Goal: Communication & Community: Connect with others

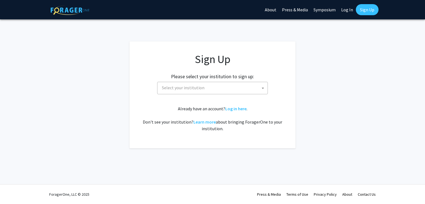
click at [227, 89] on span "Select your institution" at bounding box center [213, 87] width 108 height 11
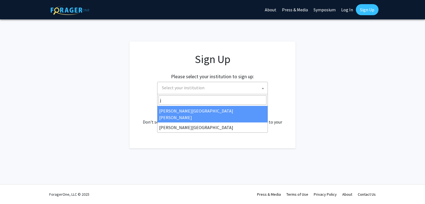
type input "j"
select select "1"
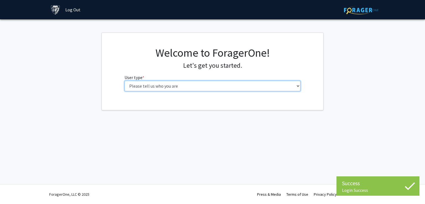
click at [226, 88] on select "Please tell us who you are Undergraduate Student Master's Student Doctoral Cand…" at bounding box center [212, 86] width 176 height 11
select select "2: masters"
click at [124, 81] on select "Please tell us who you are Undergraduate Student Master's Student Doctoral Cand…" at bounding box center [212, 86] width 176 height 11
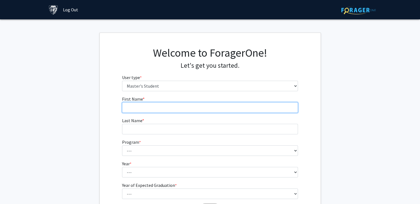
click at [196, 106] on input "First Name * required" at bounding box center [210, 107] width 176 height 11
type input "YIKAI"
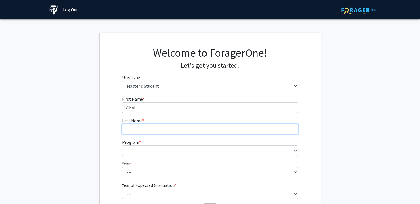
type input "HE"
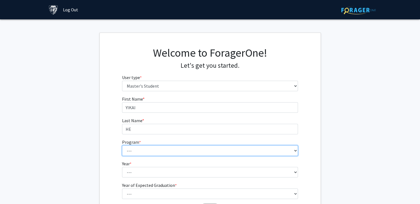
click at [159, 155] on select "--- Anatomy Education Applied and Computational Mathematics Applied Biomedical …" at bounding box center [210, 150] width 176 height 11
select select "46: 35"
click at [122, 145] on select "--- Anatomy Education Applied and Computational Mathematics Applied Biomedical …" at bounding box center [210, 150] width 176 height 11
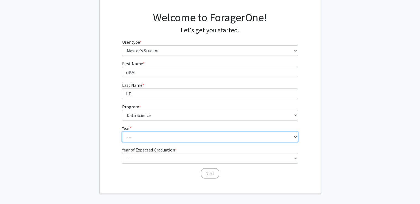
click at [165, 133] on select "--- First Year Second Year" at bounding box center [210, 137] width 176 height 11
select select "1: first_year"
click at [122, 132] on select "--- First Year Second Year" at bounding box center [210, 137] width 176 height 11
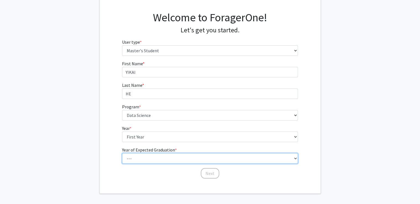
click at [160, 159] on select "--- 2025 2026 2027 2028 2029 2030 2031 2032 2033 2034" at bounding box center [210, 158] width 176 height 11
select select "2: 2026"
click at [122, 153] on select "--- 2025 2026 2027 2028 2029 2030 2031 2032 2033 2034" at bounding box center [210, 158] width 176 height 11
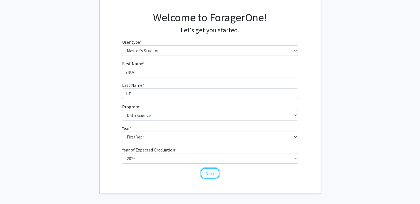
click at [210, 175] on button "Next" at bounding box center [210, 173] width 19 height 11
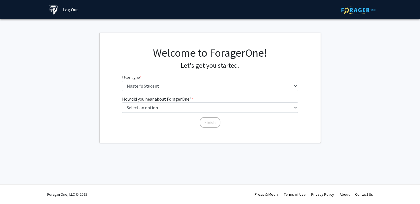
scroll to position [0, 0]
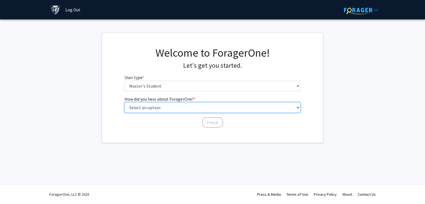
click at [209, 109] on select "Select an option Peer/student recommendation Faculty/staff recommendation Unive…" at bounding box center [212, 107] width 176 height 11
click at [124, 102] on select "Select an option Peer/student recommendation Faculty/staff recommendation Unive…" at bounding box center [212, 107] width 176 height 11
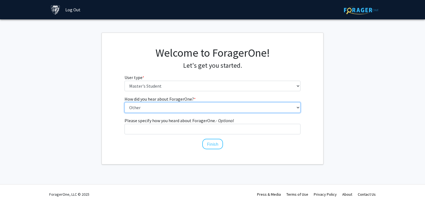
click at [207, 110] on select "Select an option Peer/student recommendation Faculty/staff recommendation Unive…" at bounding box center [212, 107] width 176 height 11
select select "1: peer_recommendation"
click at [124, 102] on select "Select an option Peer/student recommendation Faculty/staff recommendation Unive…" at bounding box center [212, 107] width 176 height 11
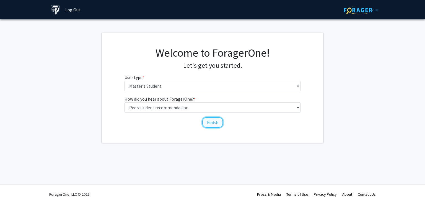
click at [212, 125] on button "Finish" at bounding box center [212, 122] width 21 height 11
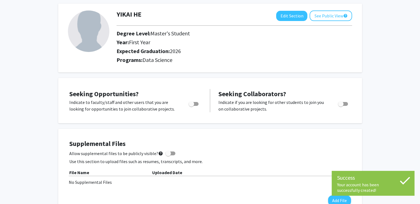
scroll to position [30, 0]
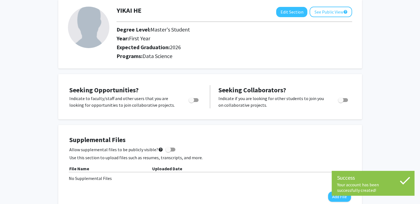
click at [194, 100] on span "Toggle" at bounding box center [192, 100] width 6 height 6
click at [192, 102] on input "Are you actively seeking opportunities?" at bounding box center [191, 102] width 0 height 0
checkbox input "true"
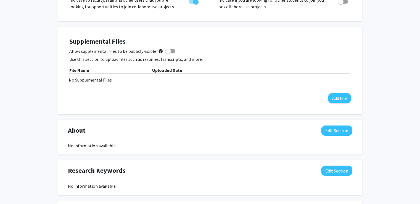
scroll to position [0, 0]
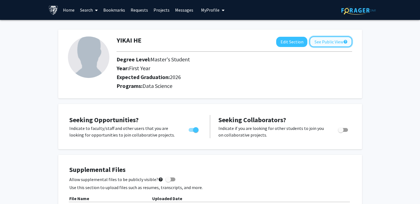
click at [323, 41] on button "See Public View help" at bounding box center [331, 41] width 43 height 11
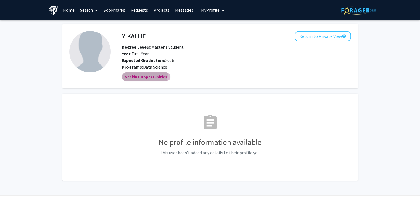
click at [137, 74] on mat-chip "Seeking Opportunities" at bounding box center [146, 76] width 49 height 9
click at [90, 13] on link "Search" at bounding box center [88, 9] width 23 height 19
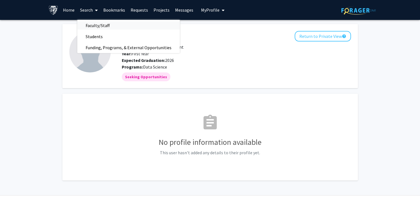
click at [93, 26] on span "Faculty/Staff" at bounding box center [97, 25] width 41 height 11
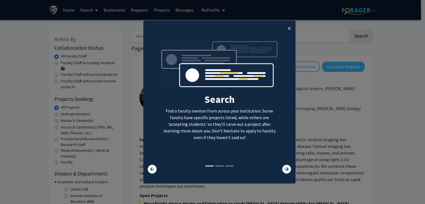
click at [285, 170] on icon at bounding box center [286, 169] width 9 height 9
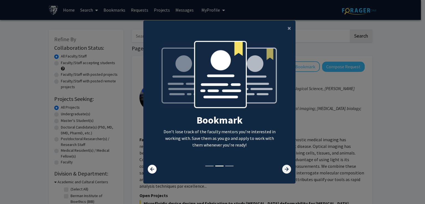
click at [285, 170] on icon at bounding box center [286, 169] width 9 height 9
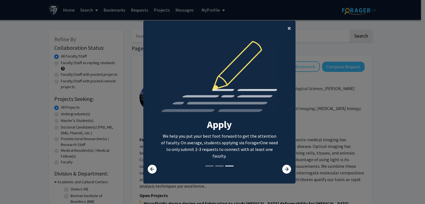
click at [287, 27] on span "×" at bounding box center [289, 28] width 4 height 9
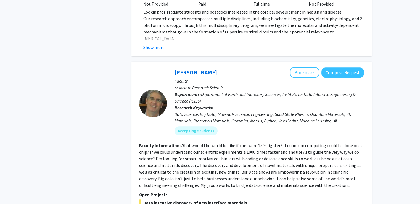
scroll to position [2579, 0]
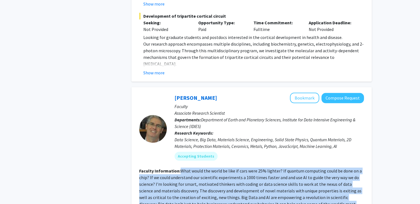
drag, startPoint x: 180, startPoint y: 103, endPoint x: 314, endPoint y: 139, distance: 138.9
click at [314, 167] on section "Faculty Information: What would the world be like if cars were 25% lighter? If …" at bounding box center [251, 190] width 225 height 46
click at [297, 168] on fg-read-more "What would the world be like if cars were 25% lighter? If quantum computing cou…" at bounding box center [250, 190] width 223 height 45
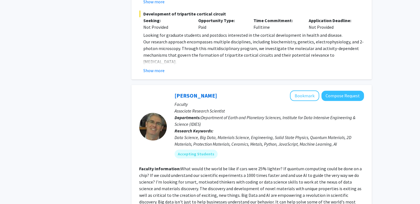
scroll to position [2578, 0]
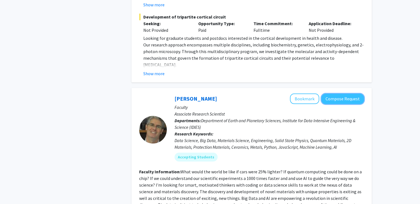
drag, startPoint x: 333, startPoint y: 31, endPoint x: 324, endPoint y: 52, distance: 22.9
click at [324, 93] on div "David Elbert Bookmark Compose Request Faculty Associate Research Scientist Depa…" at bounding box center [265, 129] width 197 height 72
click at [308, 93] on button "Bookmark" at bounding box center [304, 98] width 29 height 11
click at [329, 94] on button "Compose Request" at bounding box center [343, 99] width 43 height 10
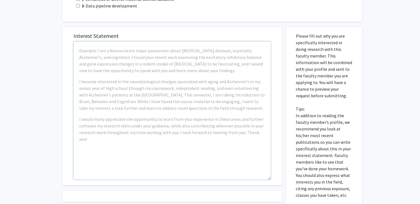
scroll to position [280, 0]
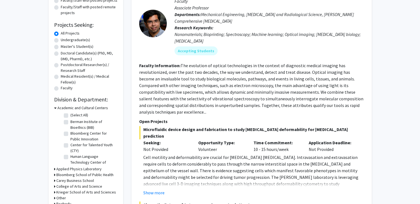
scroll to position [109, 0]
